Goal: Task Accomplishment & Management: Complete application form

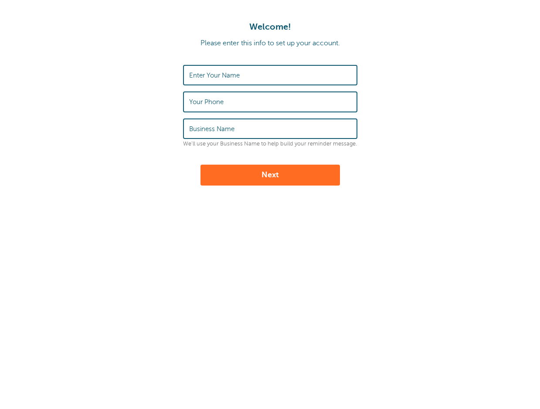
click at [221, 80] on input "Enter Your Name" at bounding box center [270, 75] width 162 height 19
type input "[PERSON_NAME]"
type input "9403681353"
click at [233, 123] on input "Business Name" at bounding box center [270, 128] width 162 height 19
drag, startPoint x: 306, startPoint y: 130, endPoint x: 178, endPoint y: 129, distance: 128.1
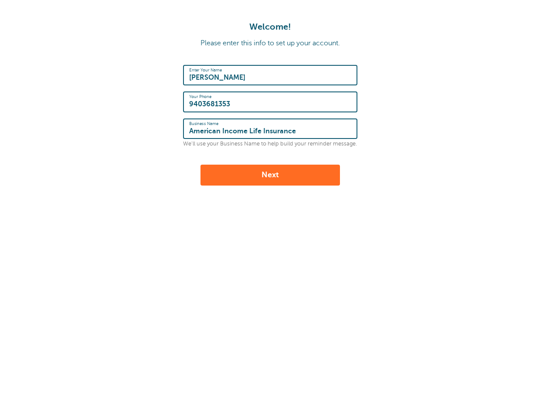
click at [178, 129] on form "Enter Your Name Aidan James Pipkin Your Phone 9403681353 Business Name American…" at bounding box center [270, 125] width 522 height 121
type input "Globe Life American Income Division"
click at [312, 174] on button "Next" at bounding box center [269, 175] width 139 height 21
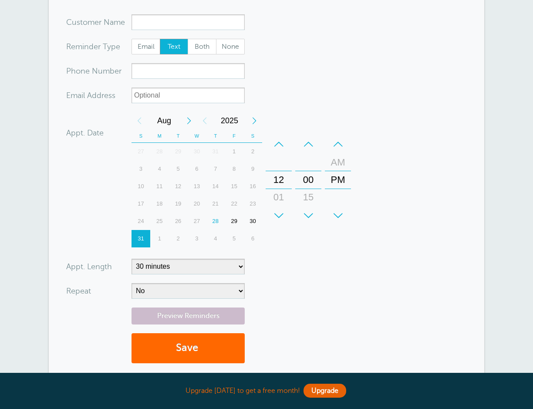
scroll to position [174, 0]
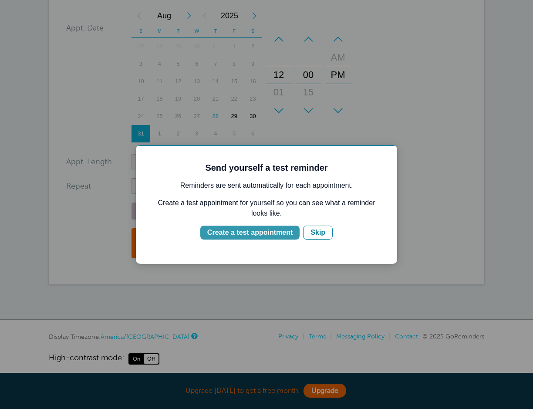
click at [277, 235] on div "Create a test appointment" at bounding box center [249, 232] width 85 height 10
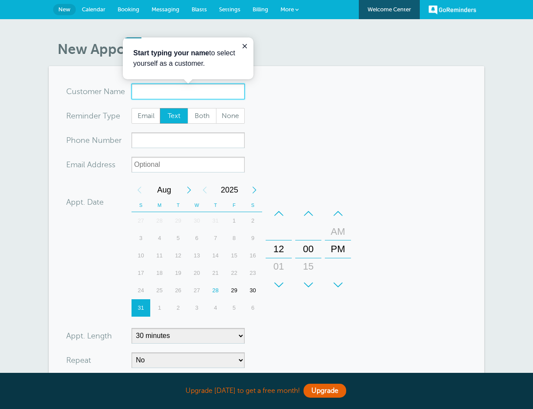
scroll to position [0, 0]
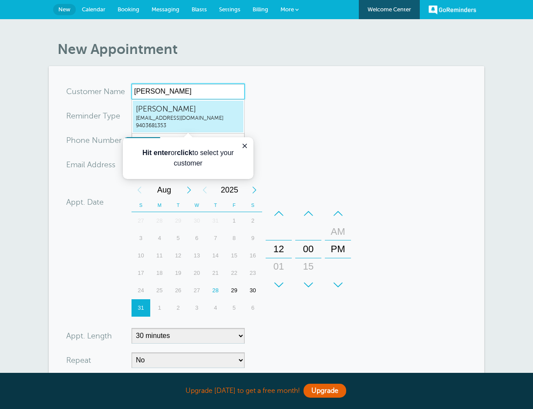
click at [186, 114] on span "[PERSON_NAME]" at bounding box center [188, 109] width 105 height 11
type input "AidanJamesPipkinpipsnwa@gmail.com9403681353"
type input "Aidan James Pipkin"
type input "9403681353"
type input "pipsnwa@gmail.com"
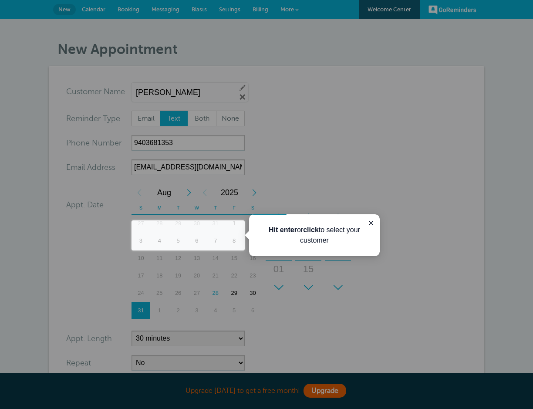
scroll to position [185, 0]
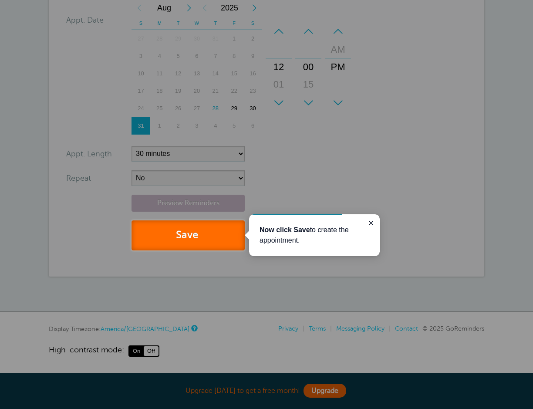
click at [200, 238] on span "submit" at bounding box center [199, 235] width 3 height 12
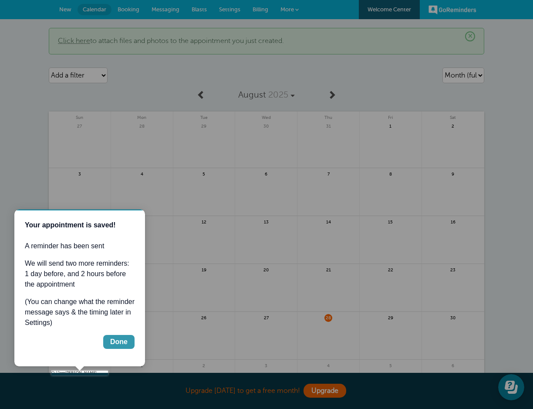
click at [121, 338] on div "Done" at bounding box center [118, 342] width 17 height 10
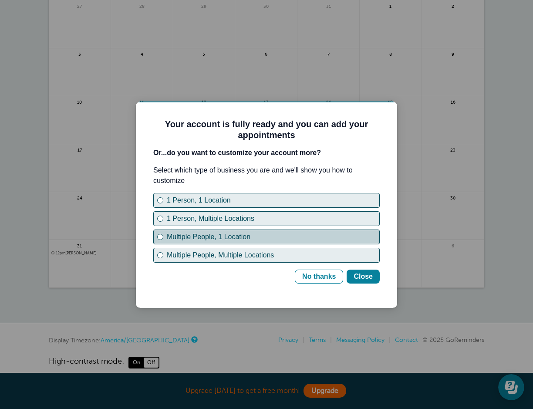
scroll to position [131, 0]
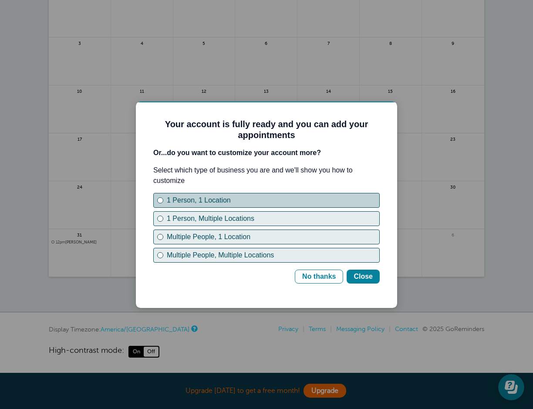
click at [161, 203] on button "1 Person, 1 Location" at bounding box center [266, 200] width 226 height 15
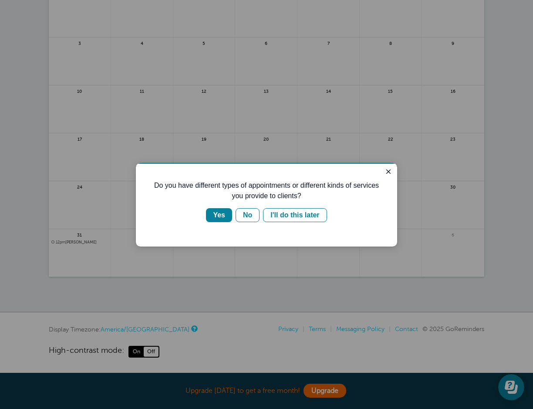
scroll to position [0, 0]
click at [247, 219] on div "No" at bounding box center [247, 215] width 9 height 10
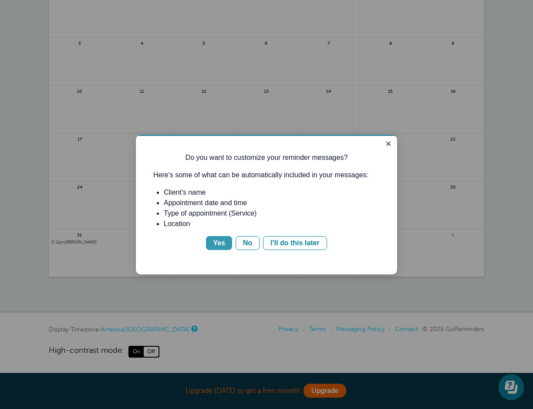
click at [219, 243] on div "Yes" at bounding box center [219, 243] width 12 height 10
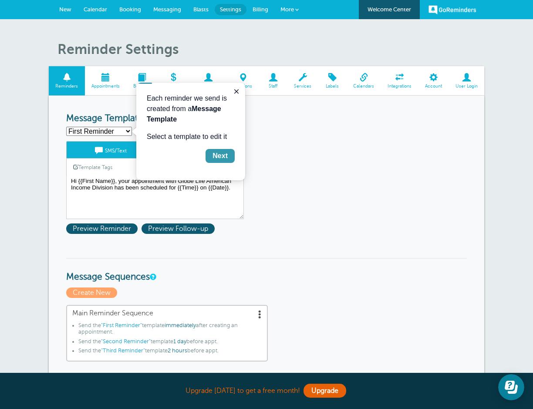
click at [230, 155] on button "Next" at bounding box center [220, 156] width 29 height 14
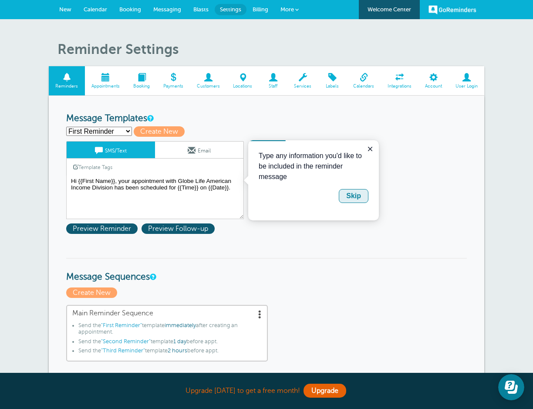
click at [351, 200] on div "Skip" at bounding box center [353, 196] width 15 height 10
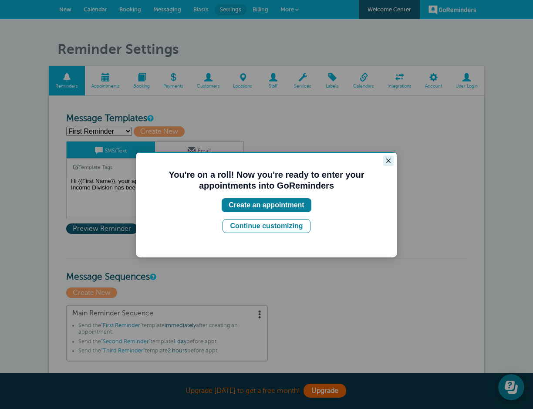
click at [387, 163] on icon "Close guide" at bounding box center [388, 160] width 7 height 7
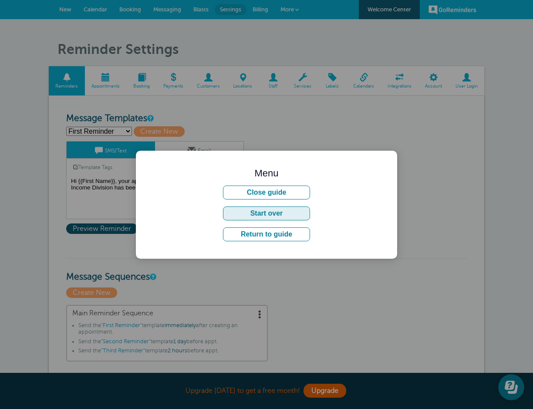
click at [283, 212] on button "Start over" at bounding box center [266, 213] width 87 height 14
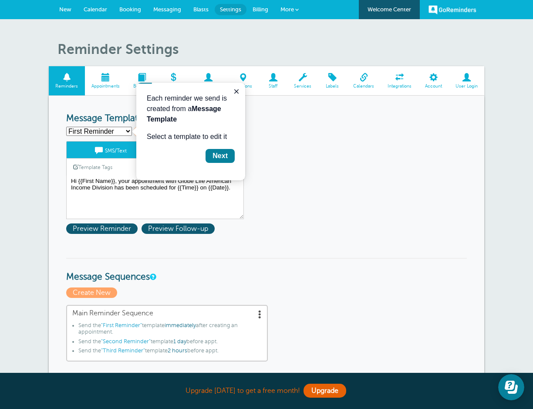
click at [105, 135] on select "First Reminder Second Reminder Third Reminder Create new..." at bounding box center [99, 131] width 66 height 9
click at [66, 127] on select "First Reminder Second Reminder Third Reminder Create new..." at bounding box center [99, 131] width 66 height 9
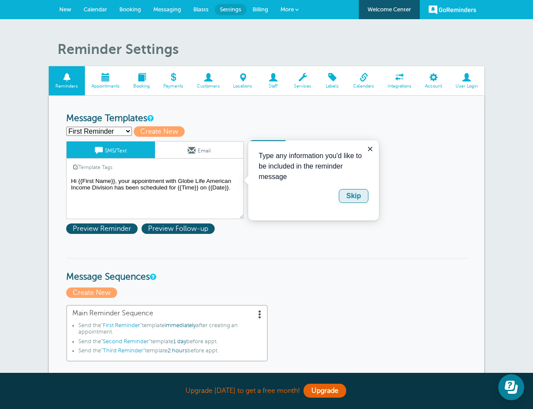
click at [348, 196] on div "Skip" at bounding box center [353, 196] width 15 height 10
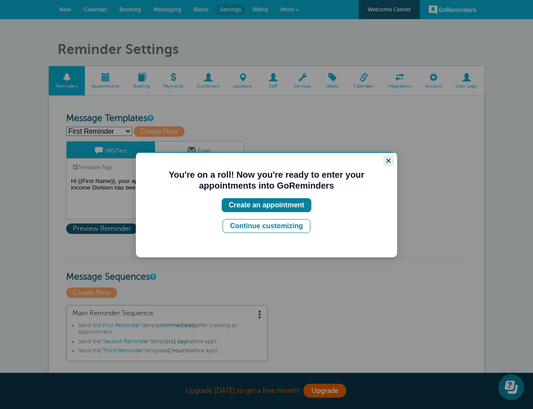
click at [392, 156] on button "Close guide" at bounding box center [388, 160] width 10 height 10
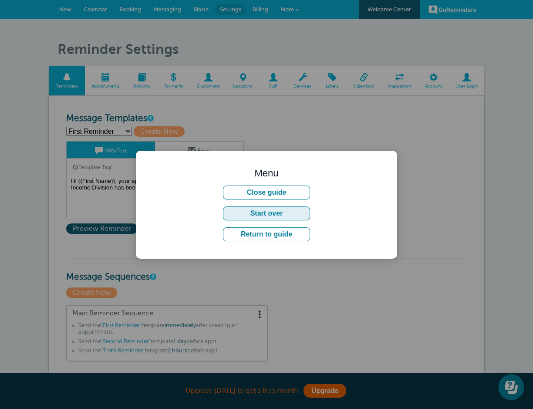
click at [279, 216] on button "Start over" at bounding box center [266, 213] width 87 height 14
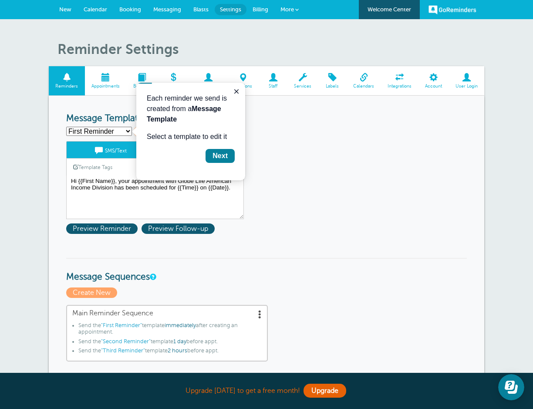
click at [122, 130] on select "First Reminder Second Reminder Third Reminder Create new..." at bounding box center [99, 131] width 66 height 9
click at [66, 127] on select "First Reminder Second Reminder Third Reminder Create new..." at bounding box center [99, 131] width 66 height 9
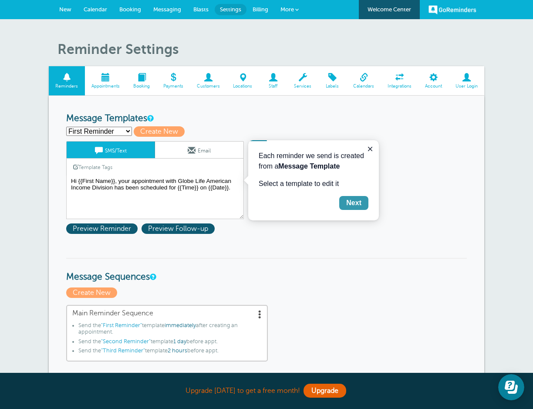
click at [217, 154] on link "Email" at bounding box center [199, 150] width 88 height 17
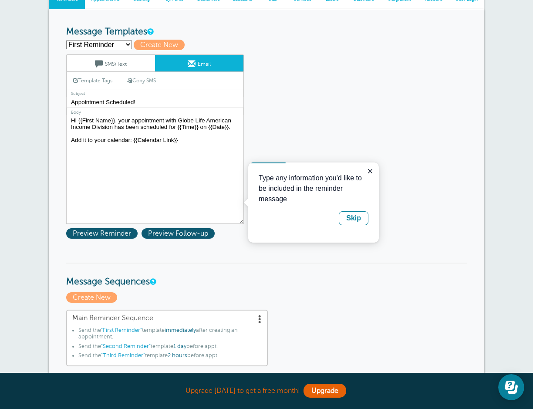
scroll to position [87, 0]
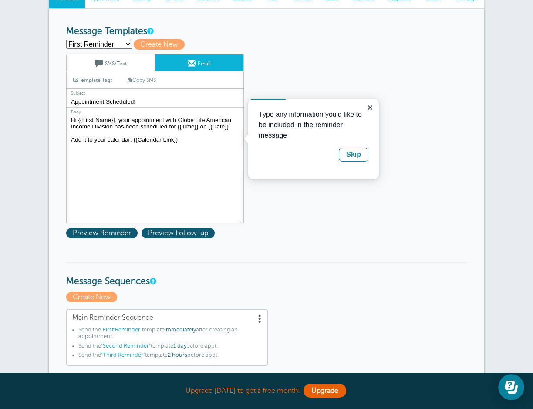
click at [179, 145] on textarea "Hi {{First Name}}, your appointment with Globe Life American Income Division ha…" at bounding box center [155, 169] width 178 height 109
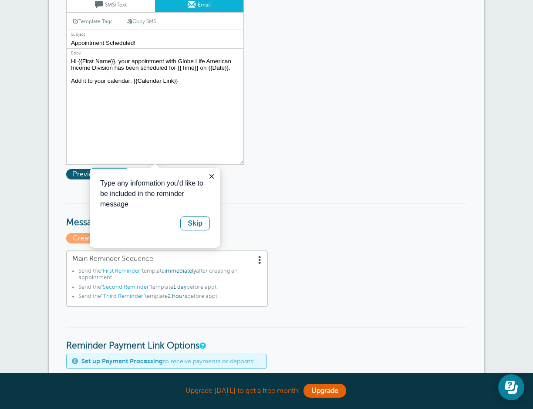
scroll to position [147, 0]
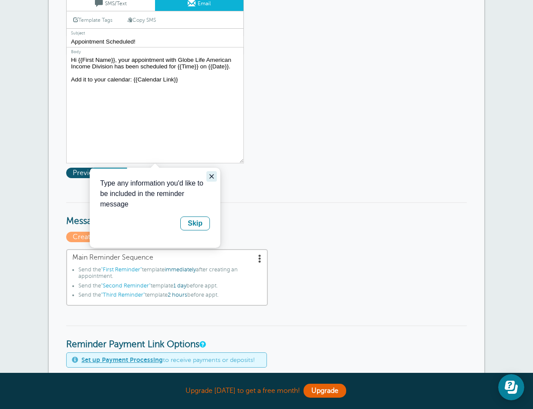
click at [208, 179] on button "Close guide" at bounding box center [211, 176] width 10 height 10
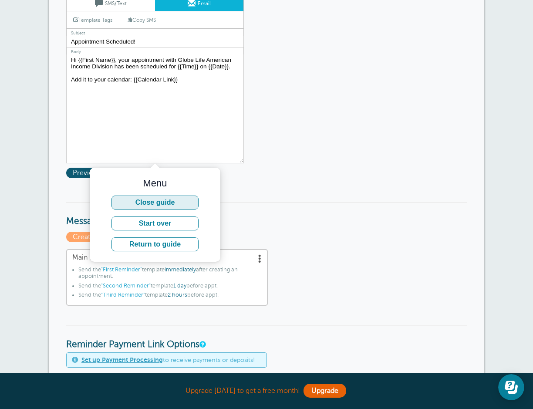
click at [179, 204] on button "Close guide" at bounding box center [155, 203] width 87 height 14
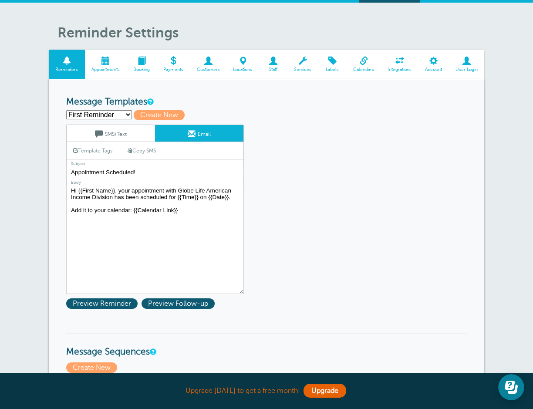
scroll to position [0, 0]
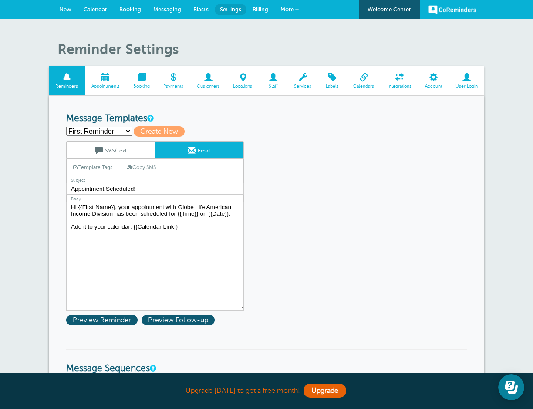
click at [237, 77] on span at bounding box center [242, 77] width 33 height 8
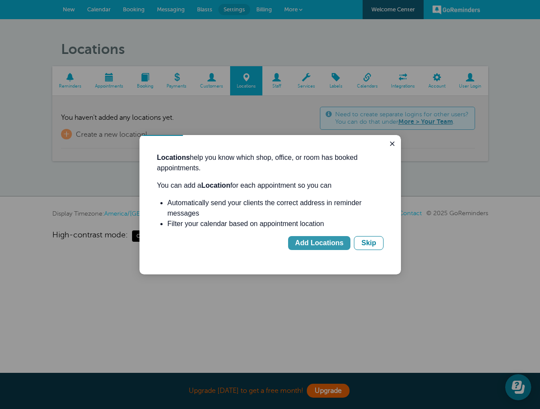
click at [311, 243] on div "Add Locations" at bounding box center [319, 243] width 48 height 10
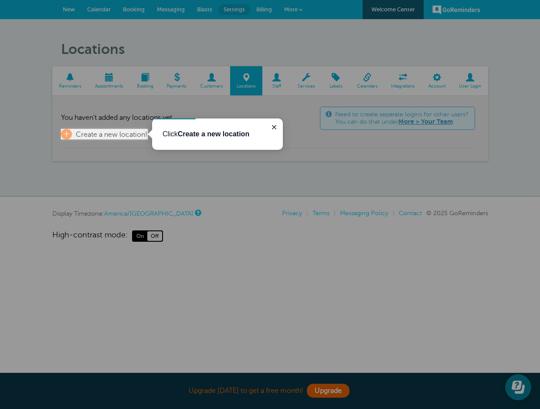
click at [198, 132] on b "Create a new location" at bounding box center [214, 133] width 72 height 7
click at [107, 138] on span "Create a new location!" at bounding box center [111, 135] width 71 height 8
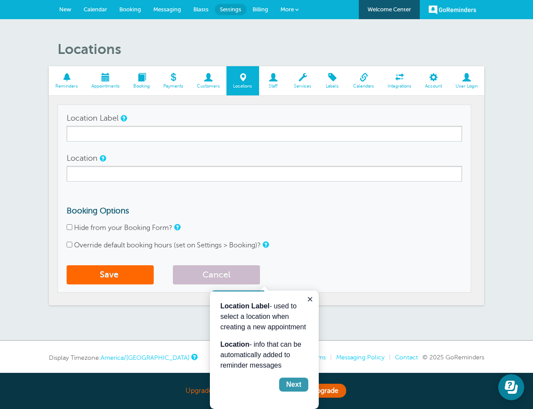
click at [293, 384] on div "Next" at bounding box center [293, 384] width 15 height 10
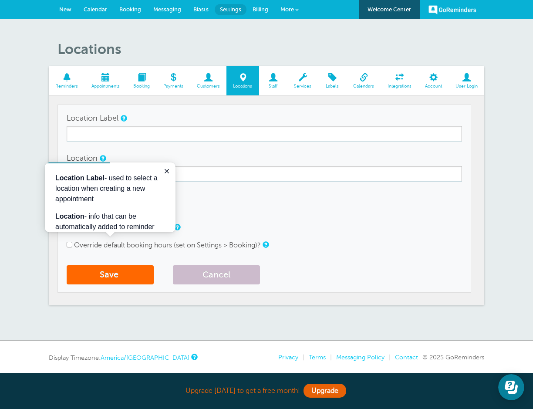
scroll to position [29, 0]
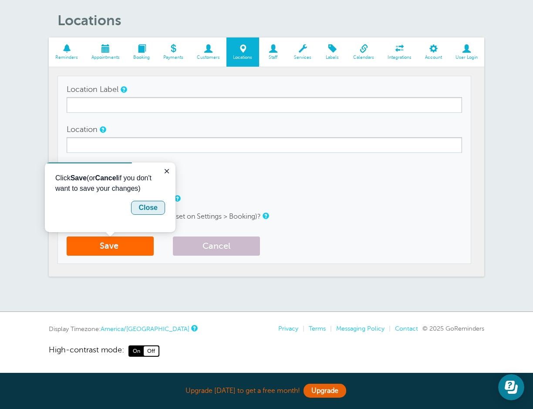
click at [155, 212] on div "Close" at bounding box center [148, 208] width 19 height 10
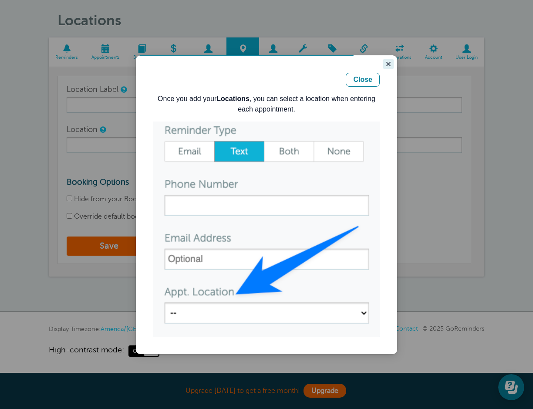
click at [393, 63] on button "Close guide" at bounding box center [388, 64] width 10 height 10
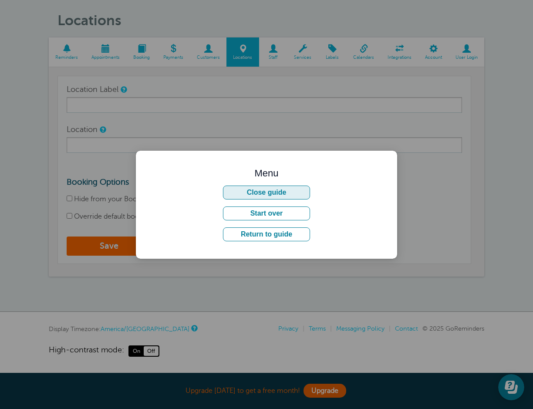
click at [279, 194] on button "Close guide" at bounding box center [266, 193] width 87 height 14
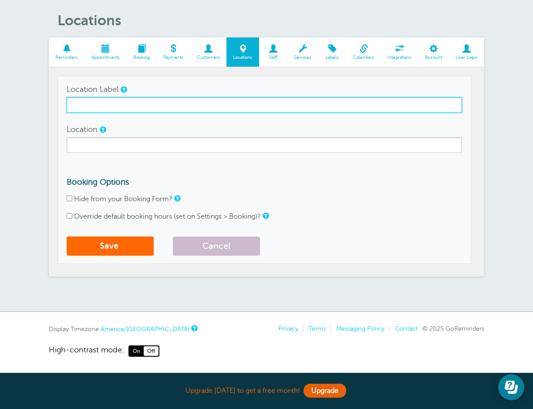
click at [167, 105] on input "Location Label" at bounding box center [264, 105] width 395 height 16
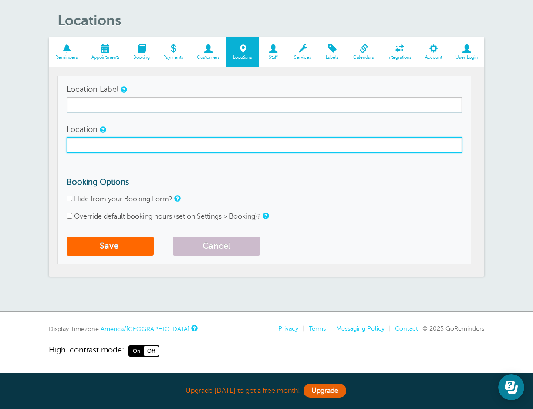
click at [139, 152] on input "Location" at bounding box center [264, 145] width 395 height 16
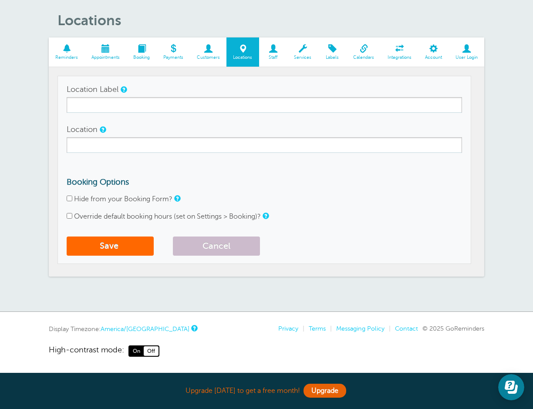
click at [74, 55] on span "Reminders" at bounding box center [66, 57] width 27 height 5
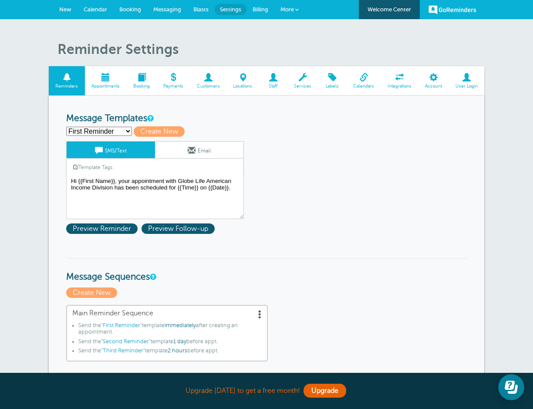
click at [103, 81] on span at bounding box center [106, 77] width 42 height 8
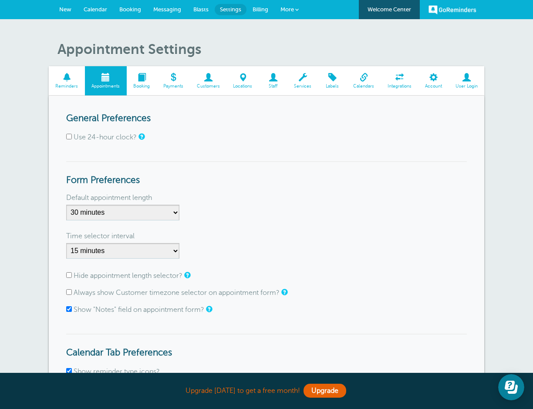
click at [64, 73] on span at bounding box center [67, 77] width 36 height 8
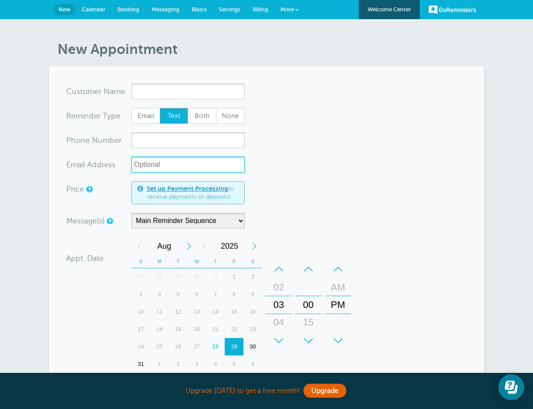
click at [170, 165] on input "xx-no-autofill" at bounding box center [188, 165] width 113 height 16
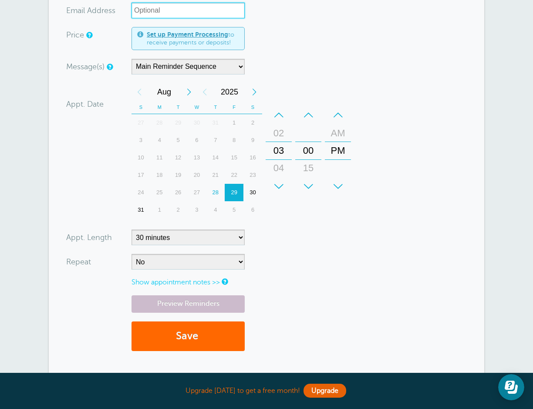
scroll to position [131, 0]
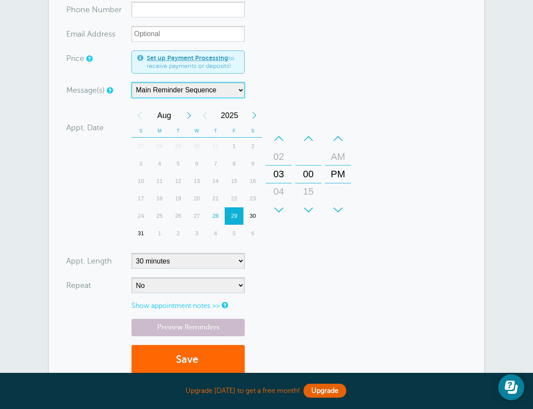
click at [209, 91] on select "Main Reminder Sequence" at bounding box center [188, 90] width 113 height 16
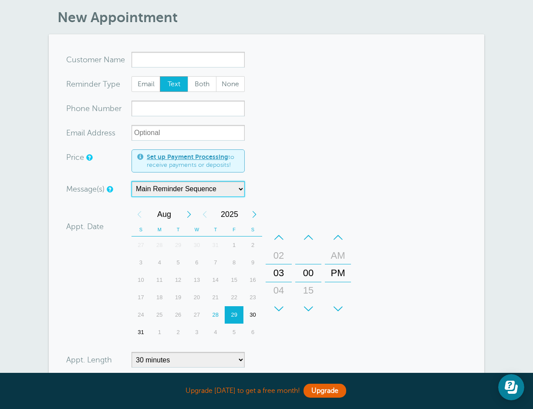
scroll to position [0, 0]
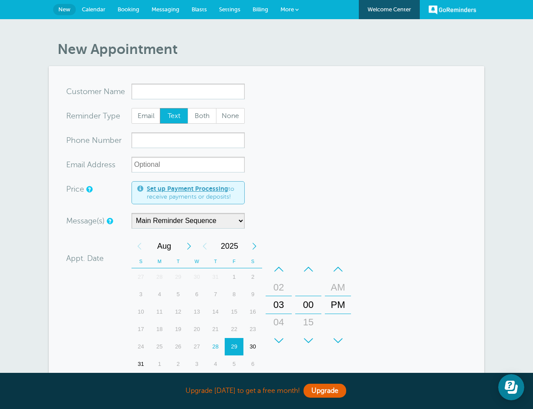
click at [63, 10] on span "New" at bounding box center [64, 9] width 12 height 7
click at [452, 13] on link "GoReminders" at bounding box center [453, 9] width 48 height 19
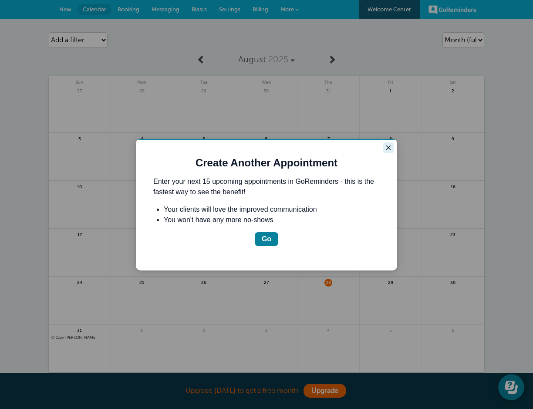
click at [385, 149] on icon "Close guide" at bounding box center [388, 147] width 7 height 7
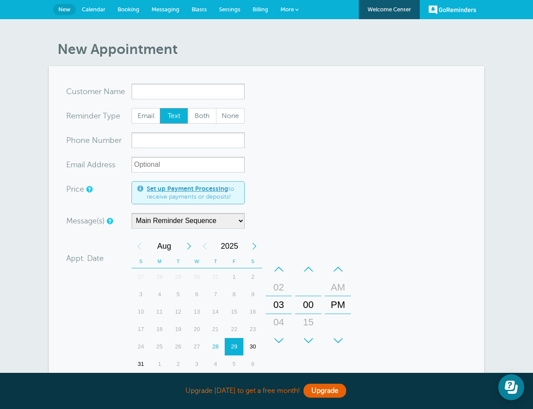
click at [309, 3] on div "GoReminders [GEOGRAPHIC_DATA] New Calendar Booking Messaging Blasts Settings Bi…" at bounding box center [266, 9] width 533 height 19
click at [291, 7] on span "More" at bounding box center [287, 9] width 14 height 7
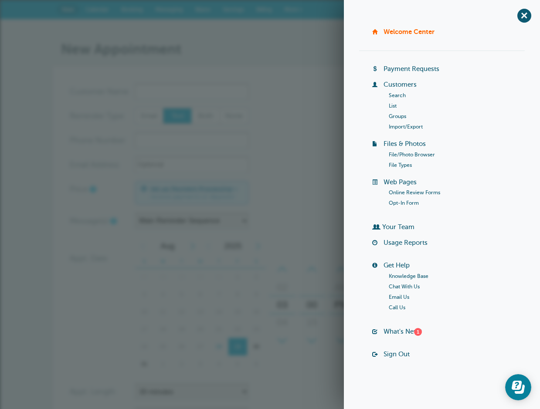
click at [399, 353] on link "Sign Out" at bounding box center [396, 354] width 26 height 7
